Goal: Task Accomplishment & Management: Use online tool/utility

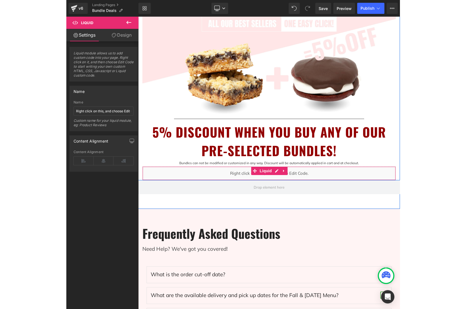
scroll to position [171, 0]
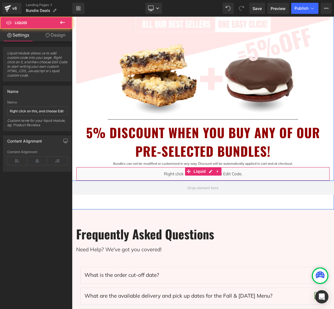
click at [260, 174] on div "Liquid" at bounding box center [203, 174] width 254 height 14
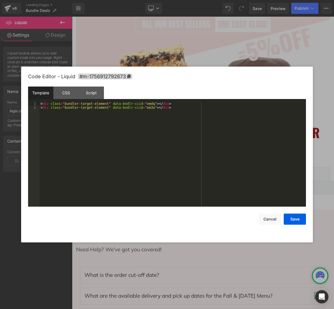
click at [255, 0] on div "Row You are previewing how the will restyle your page. You can not edit Element…" at bounding box center [167, 0] width 334 height 0
click at [185, 110] on div "< div class = "bundler-target-element" data-bndlr-ccid = "emdq" > </ div > < di…" at bounding box center [172, 158] width 266 height 113
click at [291, 218] on button "Save" at bounding box center [295, 219] width 22 height 11
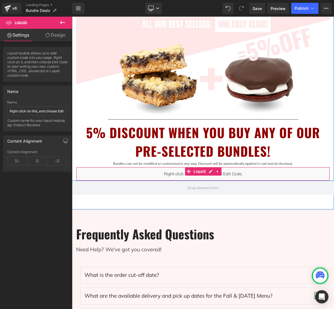
click at [243, 174] on div "Liquid" at bounding box center [203, 174] width 254 height 14
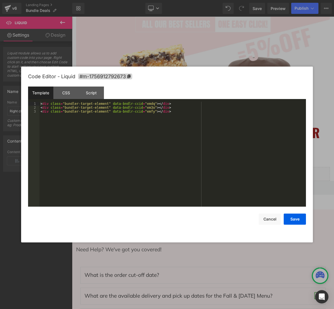
click at [234, 0] on div "Row You are previewing how the will restyle your page. You can not edit Element…" at bounding box center [167, 0] width 334 height 0
click at [193, 113] on div "< div class = "bundler-target-element" data-bndlr-ccid = "emdq" > </ div > < di…" at bounding box center [172, 158] width 266 height 113
click at [294, 222] on button "Save" at bounding box center [295, 219] width 22 height 11
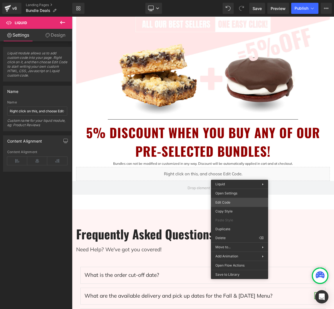
click at [227, 0] on div "Row You are previewing how the will restyle your page. You can not edit Element…" at bounding box center [167, 0] width 334 height 0
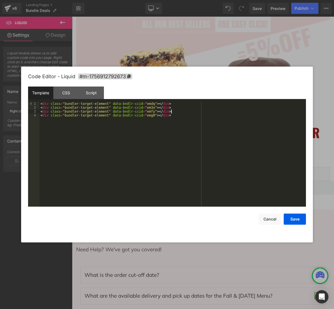
click at [192, 112] on div "< div class = "bundler-target-element" data-bndlr-ccid = "emdq" > </ div > < di…" at bounding box center [172, 158] width 266 height 113
click at [189, 115] on div "< div class = "bundler-target-element" data-bndlr-ccid = "emdq" > </ div > < di…" at bounding box center [172, 158] width 266 height 113
click at [297, 219] on button "Save" at bounding box center [295, 219] width 22 height 11
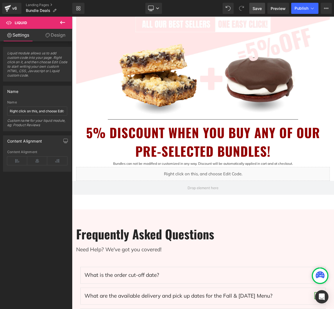
click at [259, 11] on span "Save" at bounding box center [257, 9] width 9 height 6
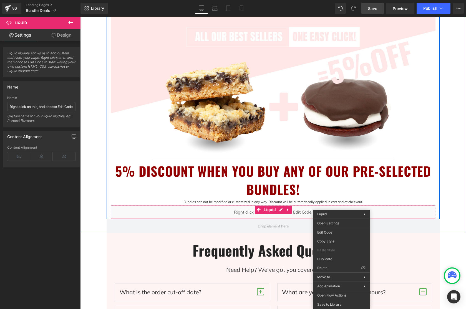
drag, startPoint x: 342, startPoint y: 213, endPoint x: 421, endPoint y: 229, distance: 81.4
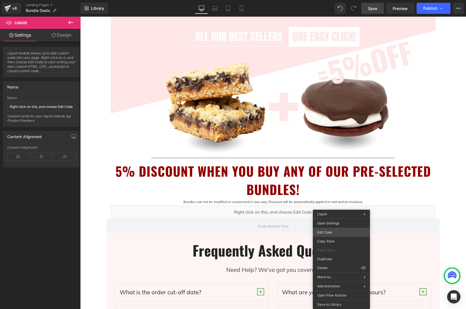
click at [334, 0] on div "Row You are previewing how the will restyle your page. You can not edit Element…" at bounding box center [233, 0] width 466 height 0
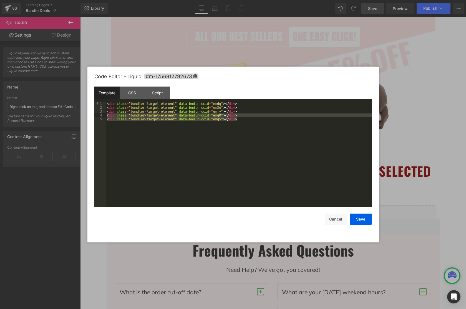
drag, startPoint x: 245, startPoint y: 121, endPoint x: 106, endPoint y: 117, distance: 138.9
click at [106, 117] on div "< div class = "bundler-target-element" data-bndlr-ccid = "emdq" > </ div > < di…" at bounding box center [239, 158] width 266 height 113
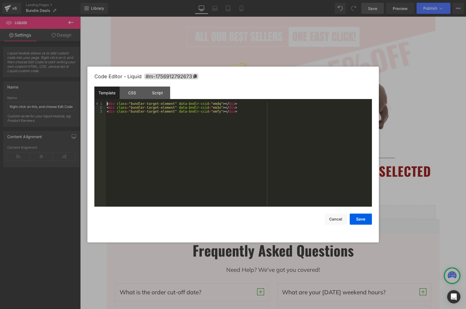
click at [107, 104] on div "< div class = "bundler-target-element" data-bndlr-ccid = "emdq" > </ div > < di…" at bounding box center [239, 158] width 266 height 113
click at [334, 221] on button "Save" at bounding box center [361, 219] width 22 height 11
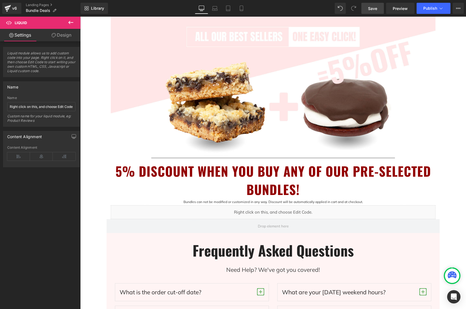
click at [334, 10] on span "Save" at bounding box center [372, 9] width 9 height 6
click at [334, 10] on span "Preview" at bounding box center [400, 9] width 15 height 6
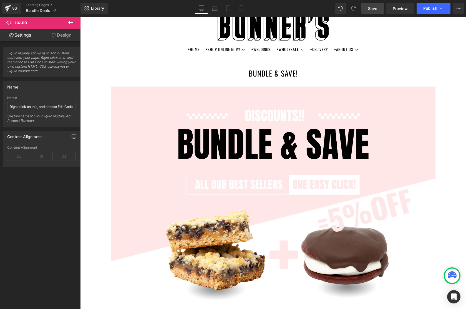
scroll to position [0, 0]
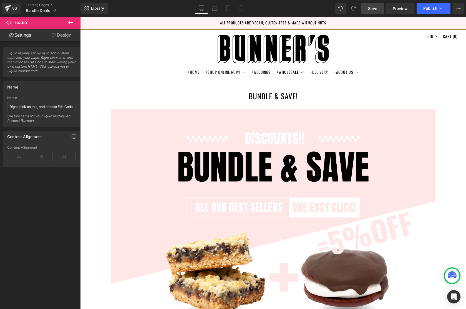
click at [334, 9] on span "Save" at bounding box center [372, 9] width 9 height 6
click at [334, 8] on span "Preview" at bounding box center [400, 9] width 15 height 6
click at [334, 7] on span "Save" at bounding box center [372, 9] width 9 height 6
click at [334, 9] on span "Preview" at bounding box center [400, 9] width 15 height 6
click at [334, 7] on link "Save" at bounding box center [373, 8] width 23 height 11
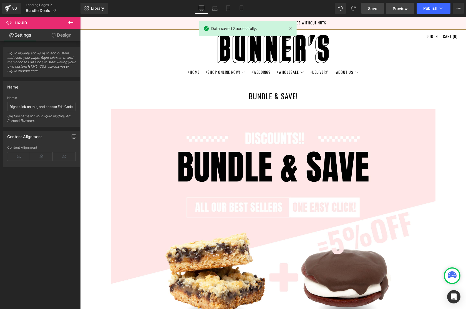
click at [334, 8] on span "Preview" at bounding box center [400, 9] width 15 height 6
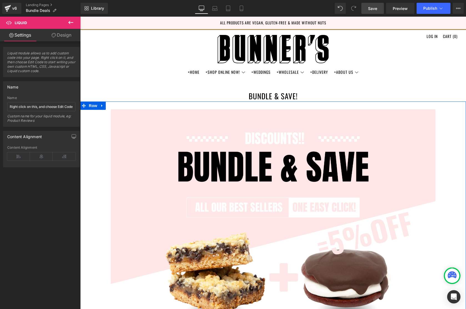
click at [334, 139] on div "Image Separator 5% DISCOUNT WHEN YOU BUY ANY OF OUR PRE-SELECTED BUNDLES! Headi…" at bounding box center [273, 253] width 386 height 303
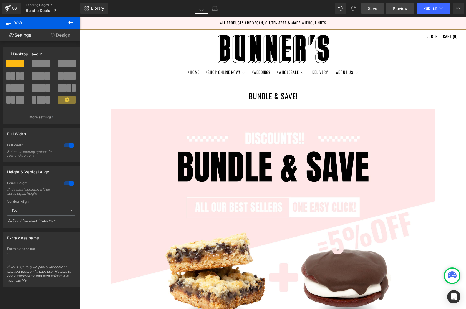
click at [334, 10] on span "Preview" at bounding box center [400, 9] width 15 height 6
click at [334, 9] on span "Preview" at bounding box center [400, 9] width 15 height 6
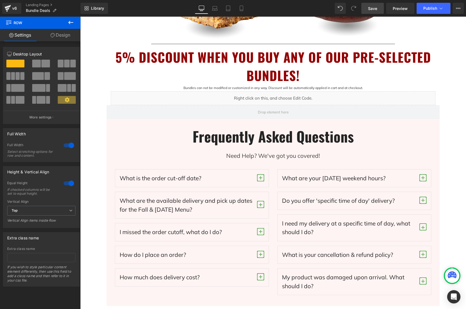
scroll to position [299, 0]
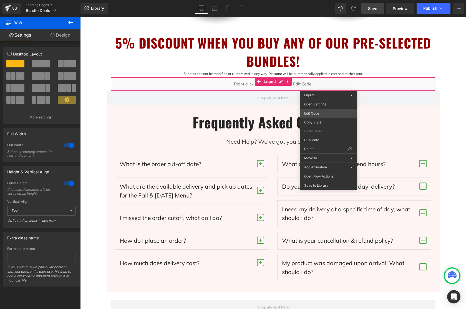
click at [322, 0] on div "Row You are previewing how the will restyle your page. You can not edit Element…" at bounding box center [233, 0] width 466 height 0
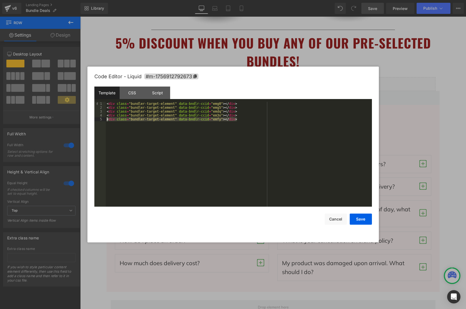
drag, startPoint x: 237, startPoint y: 121, endPoint x: 105, endPoint y: 119, distance: 132.0
click at [105, 119] on pre "1 2 3 4 5 < div class = "bundler-target-element" data-bndlr-ccid = "emg0" > </ …" at bounding box center [233, 154] width 278 height 105
click at [334, 222] on button "Save" at bounding box center [361, 219] width 22 height 11
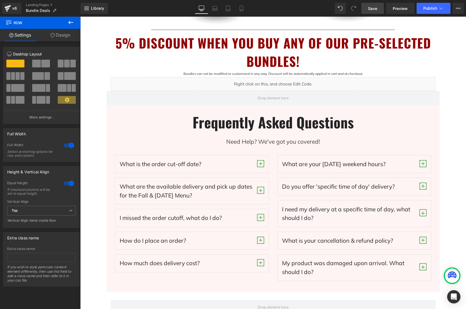
click at [334, 11] on span "Save" at bounding box center [372, 9] width 9 height 6
click at [334, 11] on span "Preview" at bounding box center [400, 9] width 15 height 6
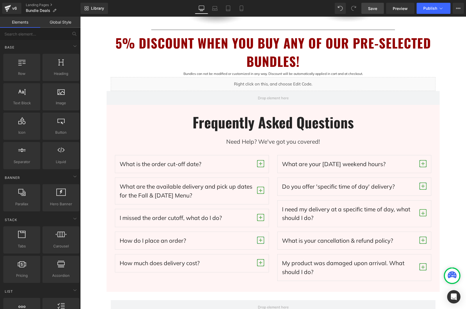
click at [334, 170] on div "BUNDLE & SAVE! Heading Image Separator 5% DISCOUNT WHEN YOU BUY ANY OF OUR PRE-…" at bounding box center [273, 87] width 386 height 612
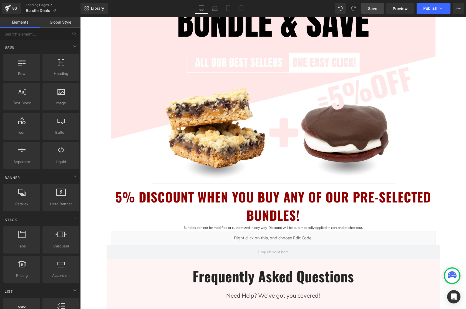
scroll to position [0, 0]
